Goal: Find specific page/section: Find specific page/section

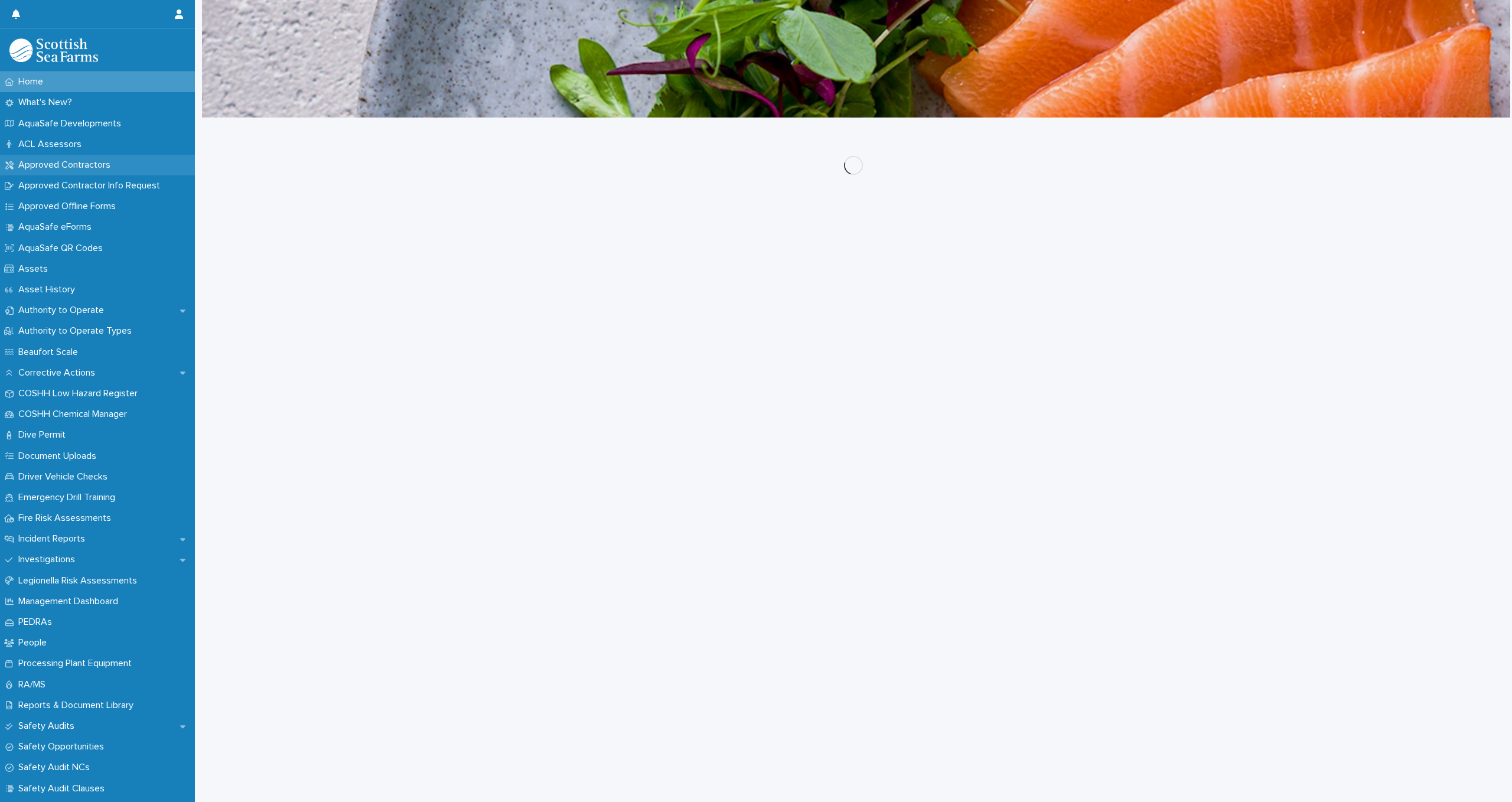
click at [61, 167] on p "Approved Contractors" at bounding box center [67, 165] width 106 height 11
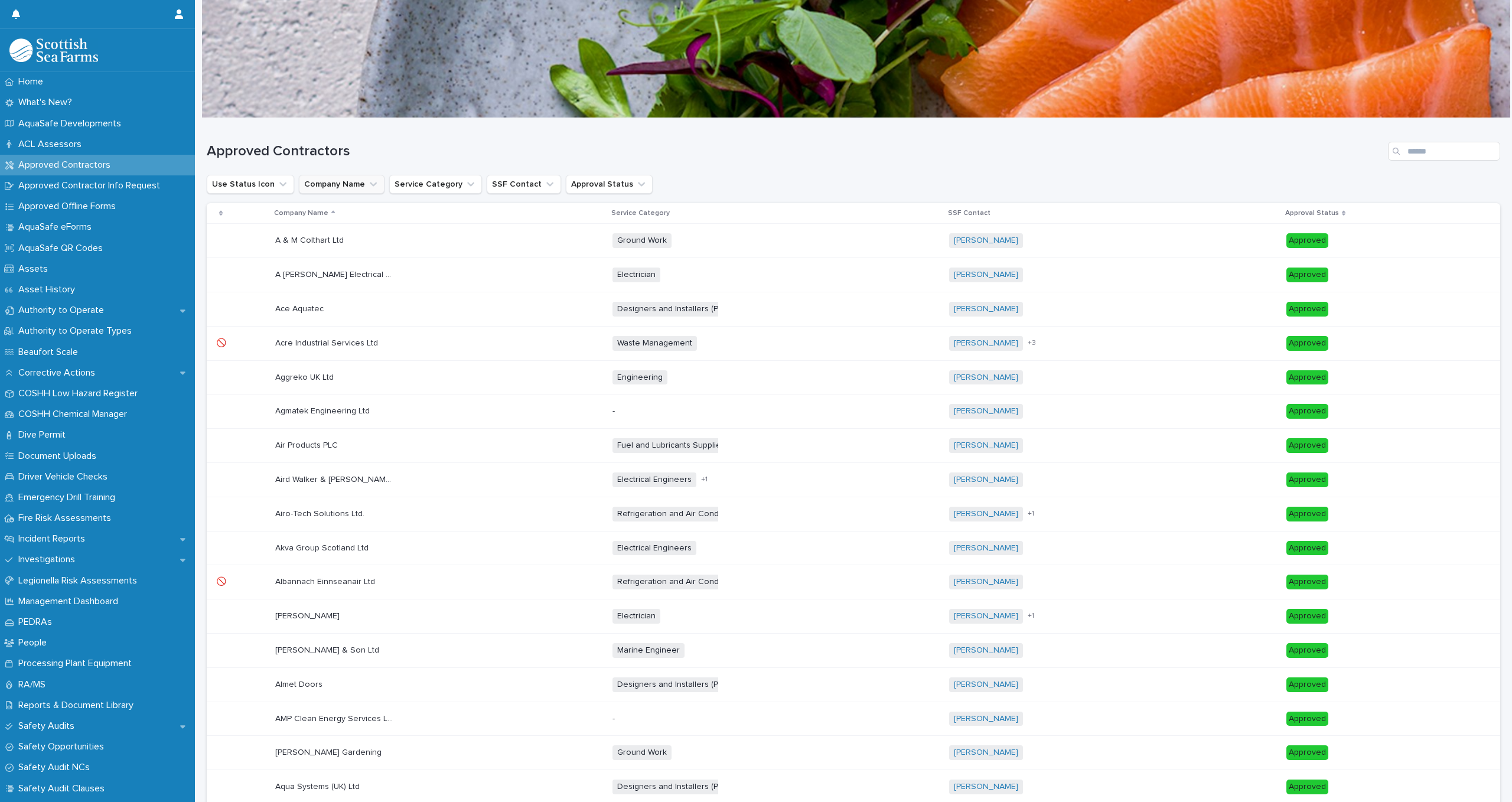
click at [340, 187] on button "Company Name" at bounding box center [342, 184] width 86 height 19
click at [356, 233] on input at bounding box center [374, 237] width 150 height 19
type input "****"
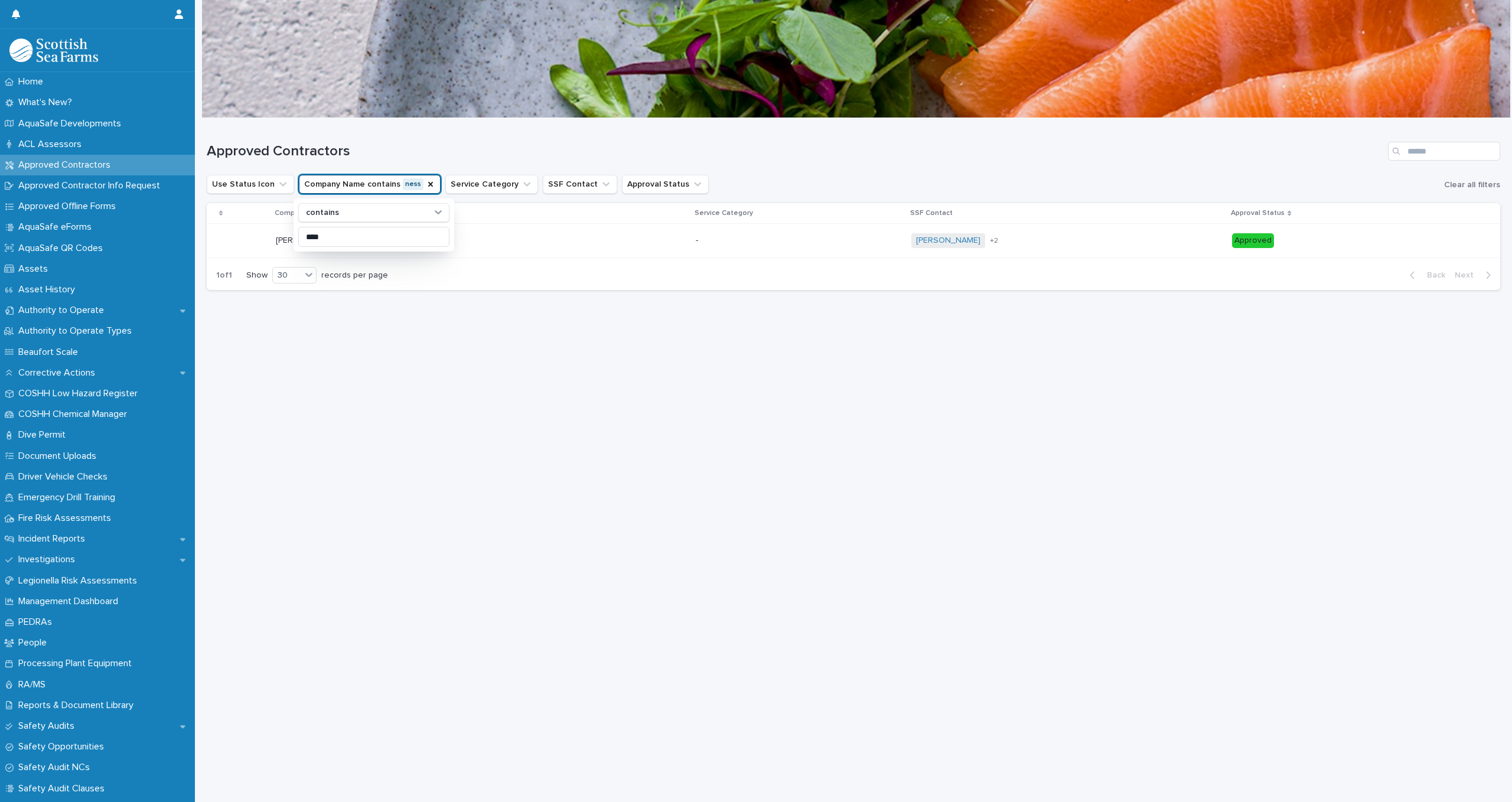
click at [391, 366] on div "Loading... Saving… Loading... Saving… Approved Contractors Use Status Icon Comp…" at bounding box center [854, 445] width 1306 height 654
click at [428, 185] on icon "Company Name" at bounding box center [430, 184] width 5 height 5
